Goal: Check status: Verify the current state of an ongoing process or item

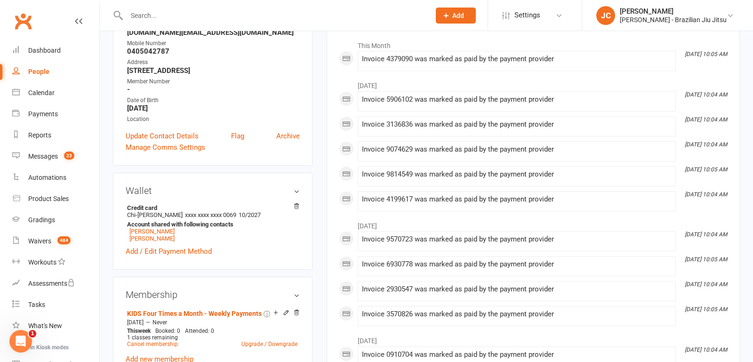
click at [277, 17] on input "text" at bounding box center [274, 15] width 300 height 13
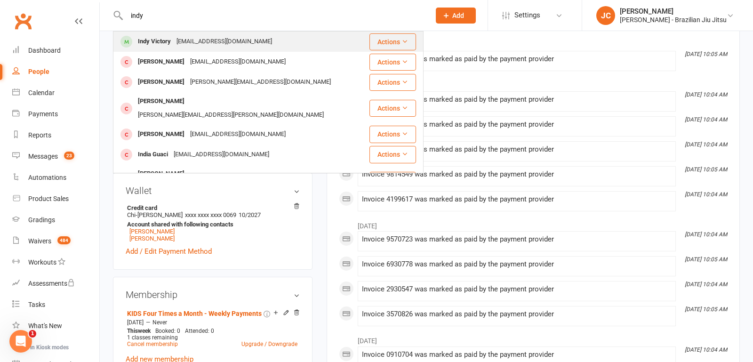
type input "indy"
click at [268, 47] on div "Indy Victory [EMAIL_ADDRESS][DOMAIN_NAME]" at bounding box center [241, 41] width 255 height 19
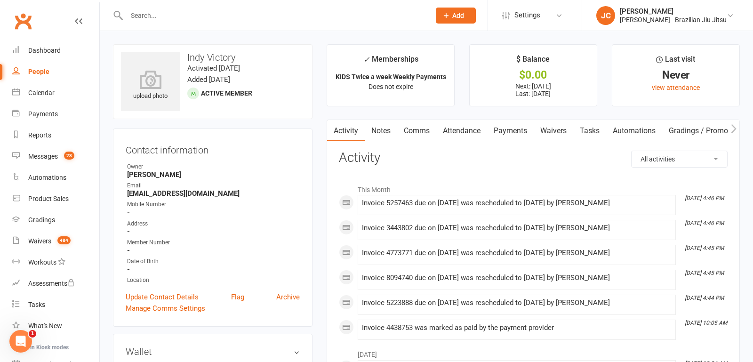
click at [517, 132] on link "Payments" at bounding box center [510, 131] width 47 height 22
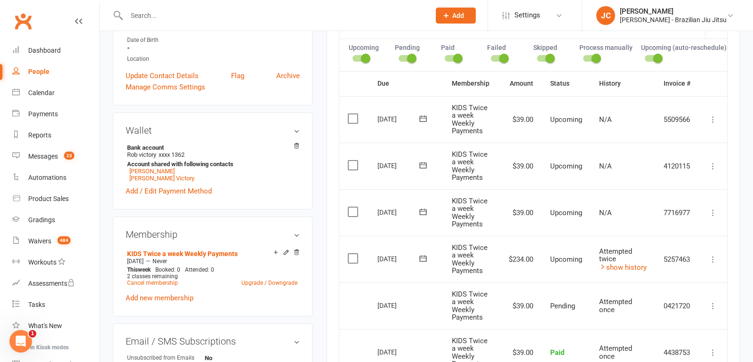
scroll to position [240, 0]
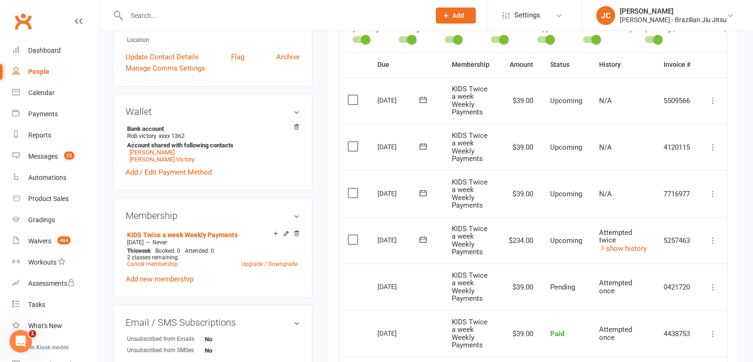
click at [424, 237] on icon at bounding box center [423, 239] width 7 height 6
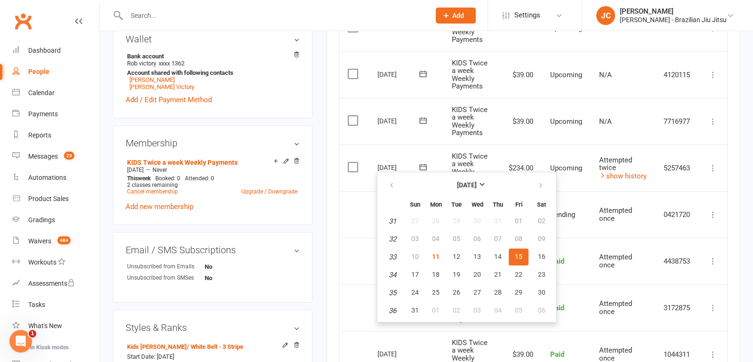
scroll to position [313, 0]
click at [596, 191] on td "Attempted once" at bounding box center [623, 214] width 64 height 47
